Goal: Navigation & Orientation: Go to known website

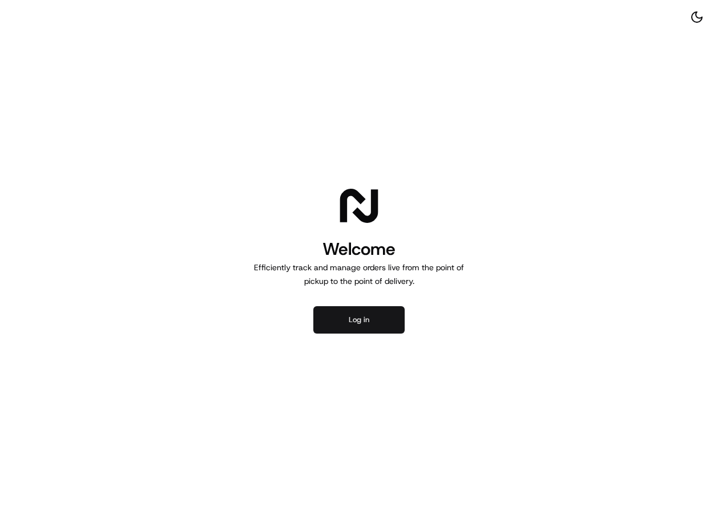
click at [370, 310] on button "Log in" at bounding box center [358, 319] width 91 height 27
